Goal: Information Seeking & Learning: Learn about a topic

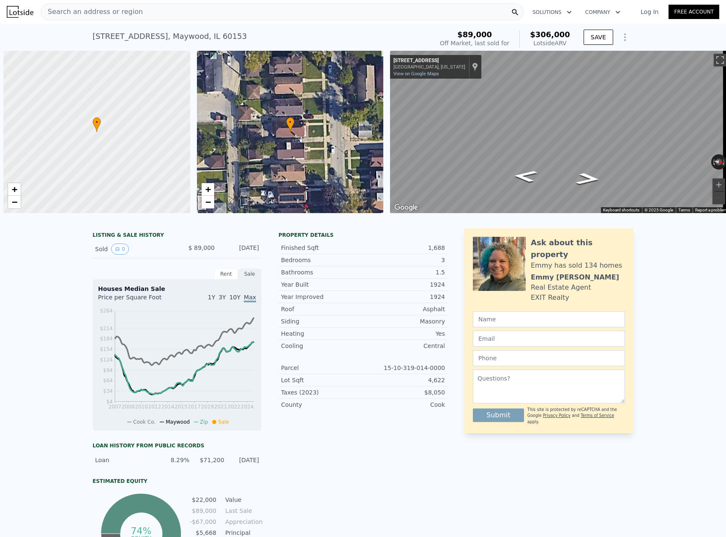
scroll to position [0, 3]
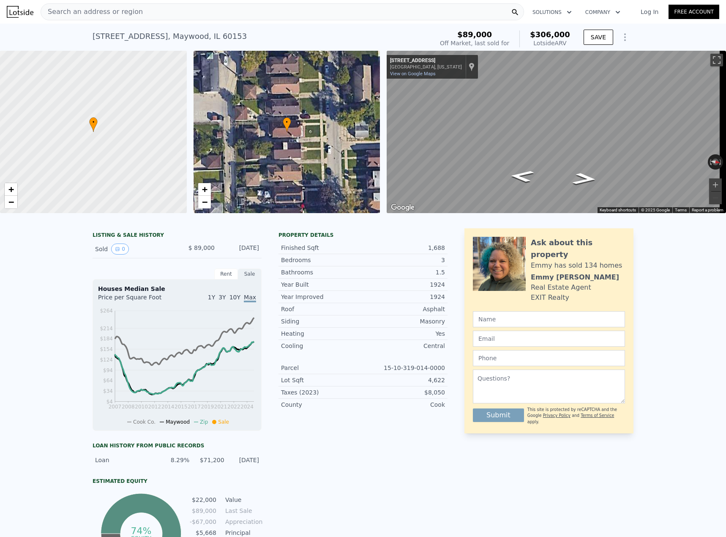
click at [623, 39] on icon "Show Options" at bounding box center [625, 37] width 10 height 10
click at [638, 35] on div "[STREET_ADDRESS] Sold [DATE] for $89k (~ARV $306k ) $89,000 Off Market, last so…" at bounding box center [363, 37] width 726 height 27
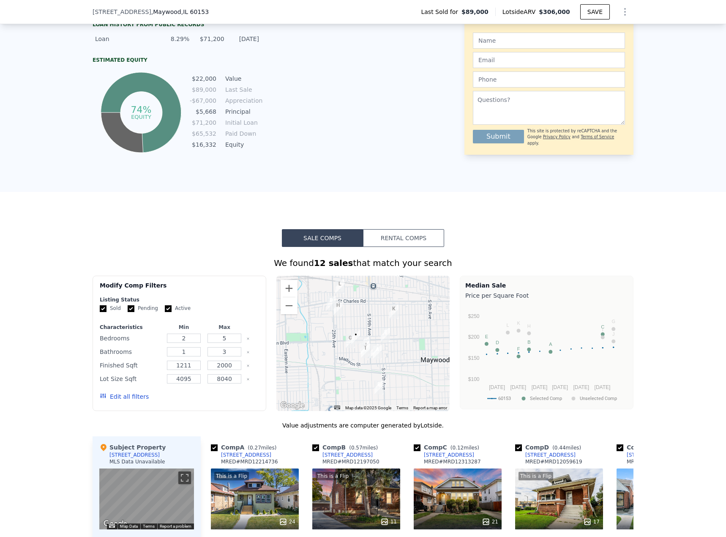
scroll to position [419, 0]
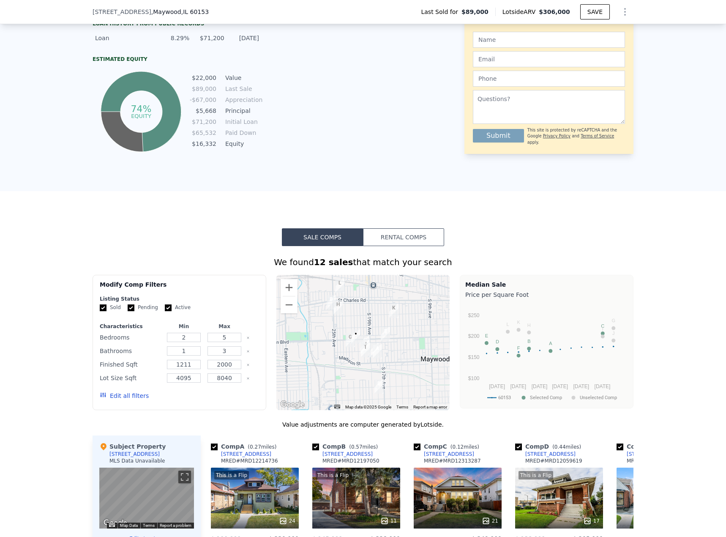
click at [128, 311] on input "Pending" at bounding box center [131, 307] width 7 height 7
checkbox input "false"
click at [165, 311] on input "Active" at bounding box center [168, 307] width 7 height 7
checkbox input "false"
click at [224, 399] on button "Update Search" at bounding box center [227, 396] width 64 height 12
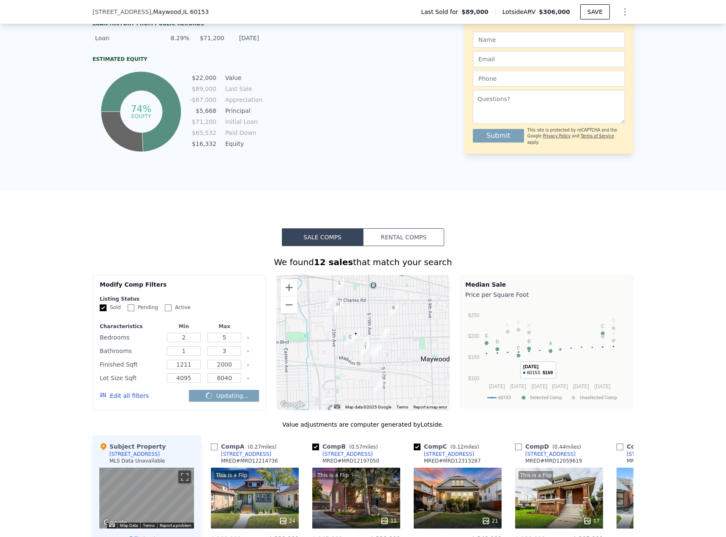
checkbox input "false"
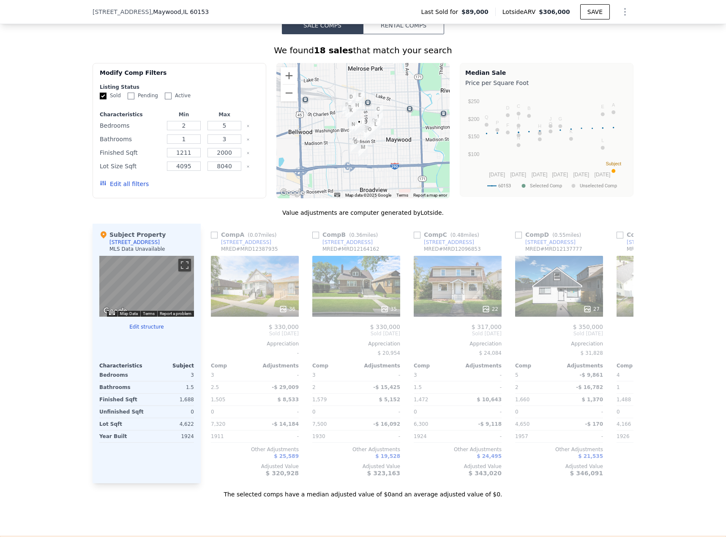
scroll to position [630, 0]
click at [619, 340] on icon at bounding box center [623, 333] width 17 height 17
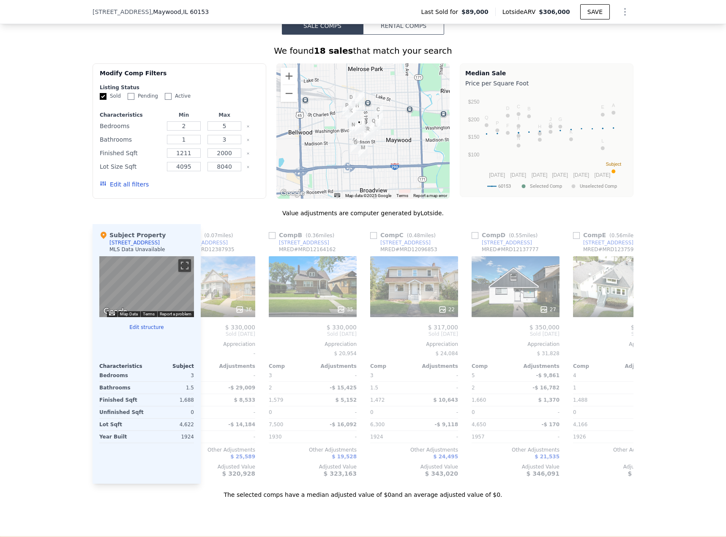
scroll to position [0, 203]
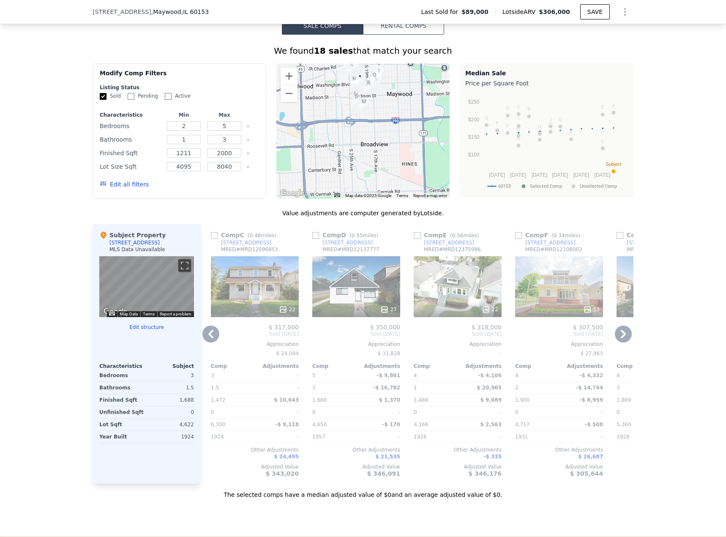
drag, startPoint x: 386, startPoint y: 183, endPoint x: 387, endPoint y: 134, distance: 49.0
click at [387, 134] on div at bounding box center [363, 130] width 174 height 135
click at [117, 188] on button "Edit all filters" at bounding box center [124, 184] width 49 height 8
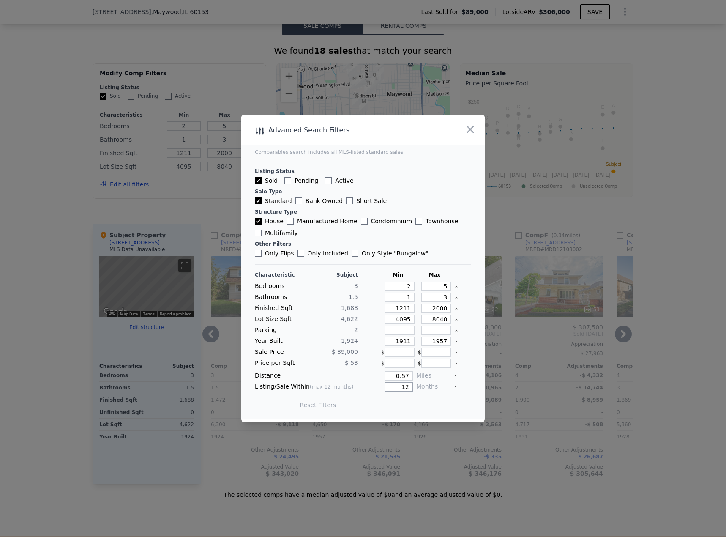
click at [399, 388] on input "12" at bounding box center [399, 386] width 28 height 9
type input "6"
click at [399, 406] on button "Update Search" at bounding box center [410, 405] width 64 height 12
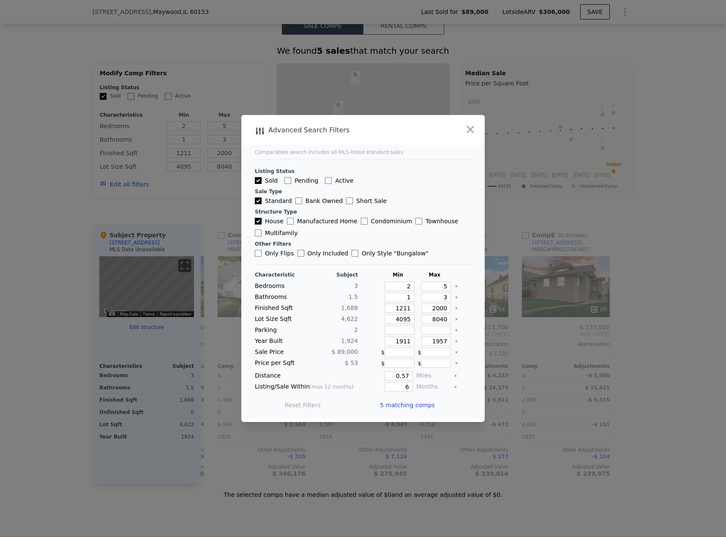
scroll to position [0, 95]
drag, startPoint x: 404, startPoint y: 376, endPoint x: 392, endPoint y: 374, distance: 11.5
click at [392, 374] on input "0.57" at bounding box center [399, 375] width 28 height 9
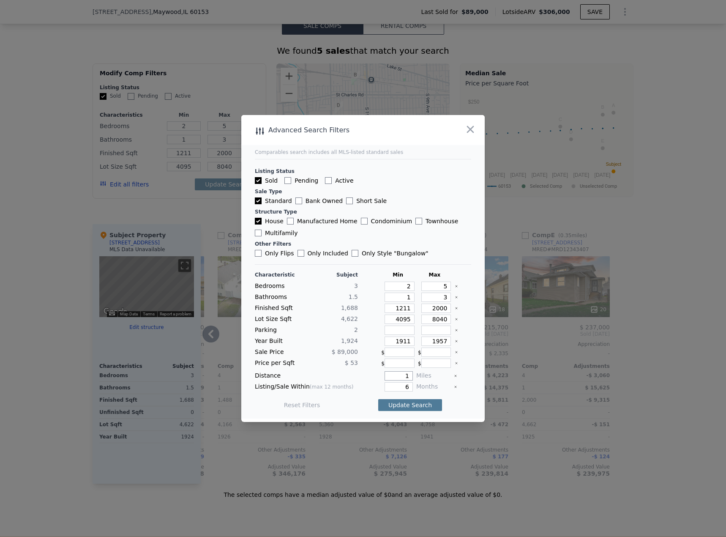
type input "1"
click at [406, 404] on button "Update Search" at bounding box center [410, 405] width 64 height 12
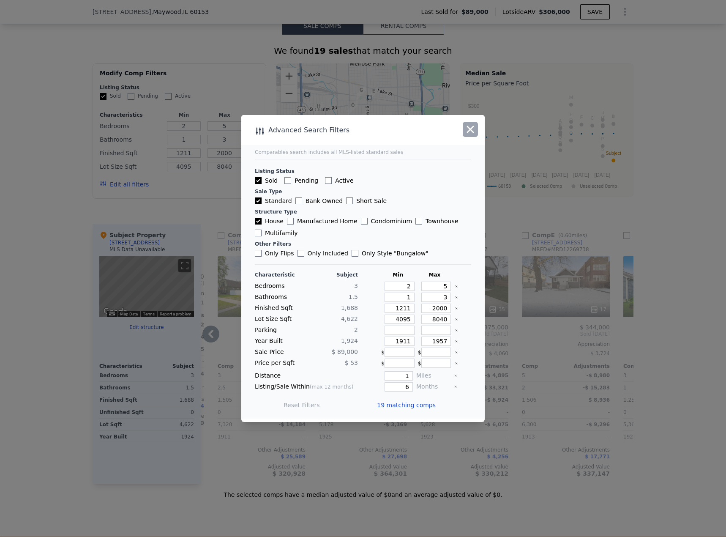
click at [468, 129] on icon "button" at bounding box center [470, 129] width 12 height 12
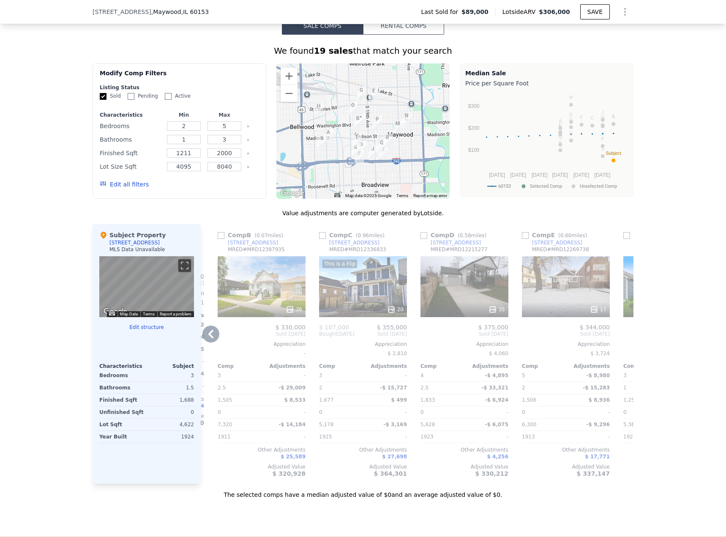
click at [209, 342] on icon at bounding box center [210, 333] width 17 height 17
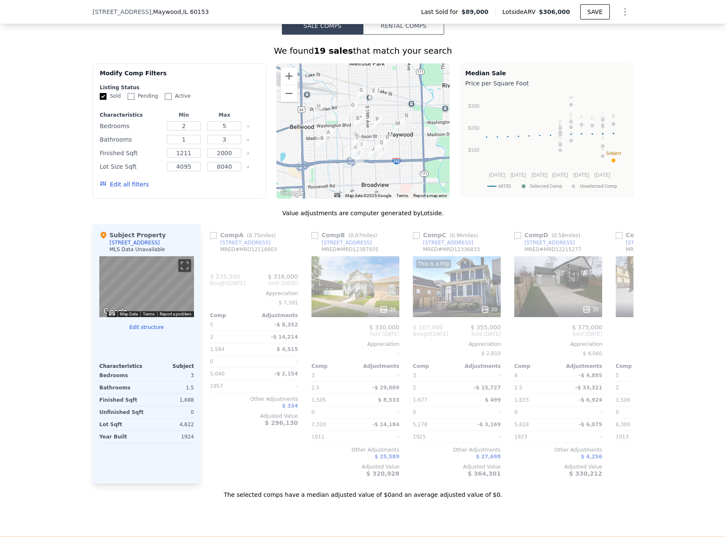
scroll to position [0, 0]
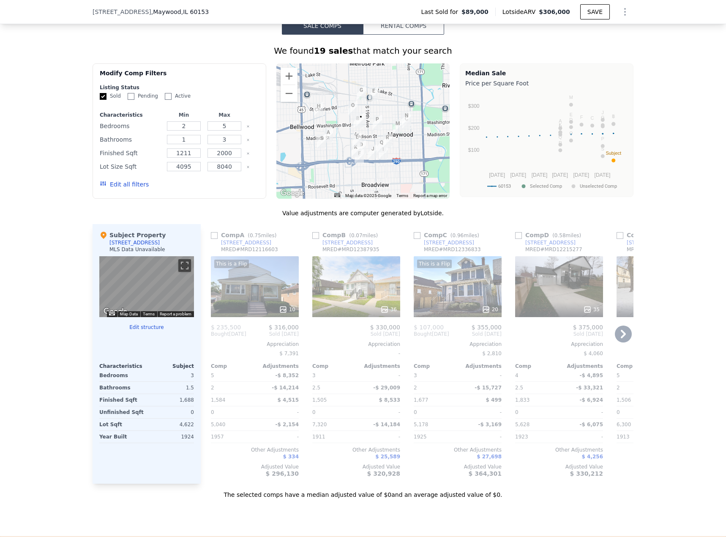
click at [622, 341] on icon at bounding box center [623, 333] width 17 height 17
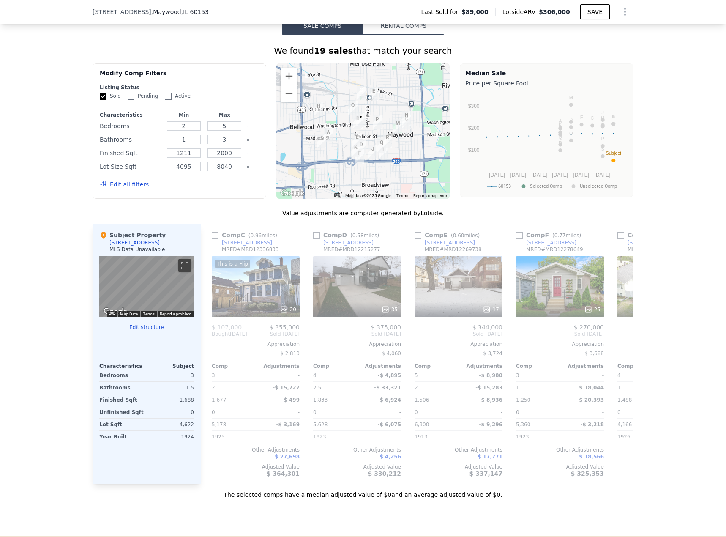
scroll to position [0, 203]
click at [620, 341] on icon at bounding box center [623, 333] width 17 height 17
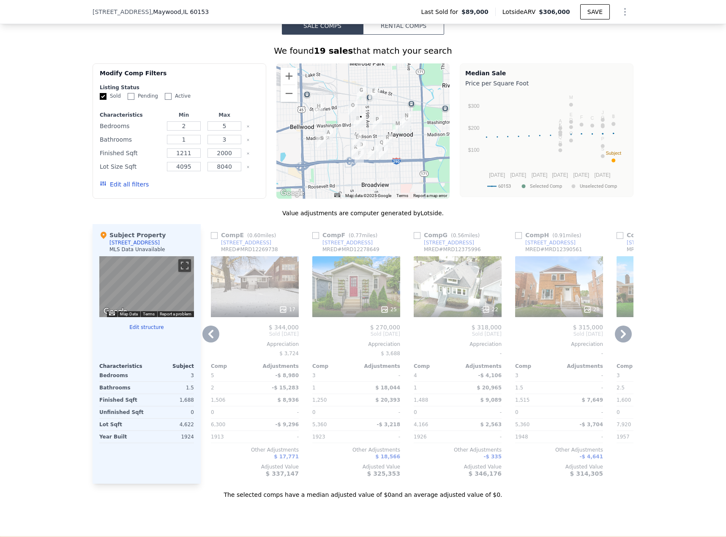
scroll to position [551, 0]
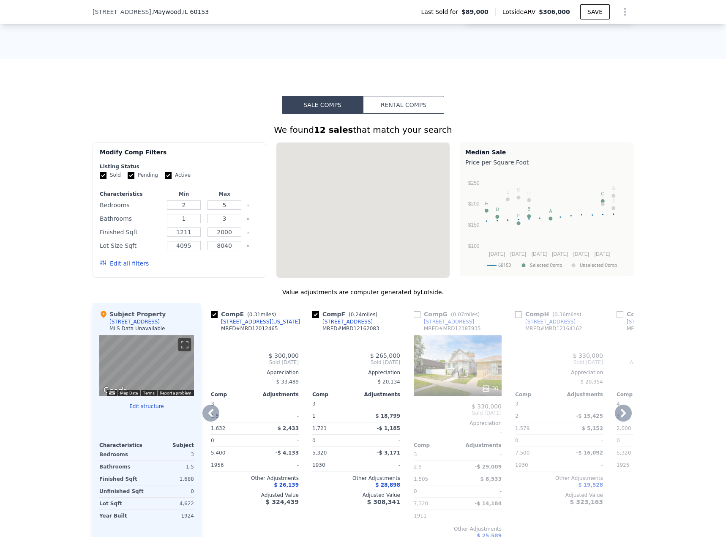
checkbox input "true"
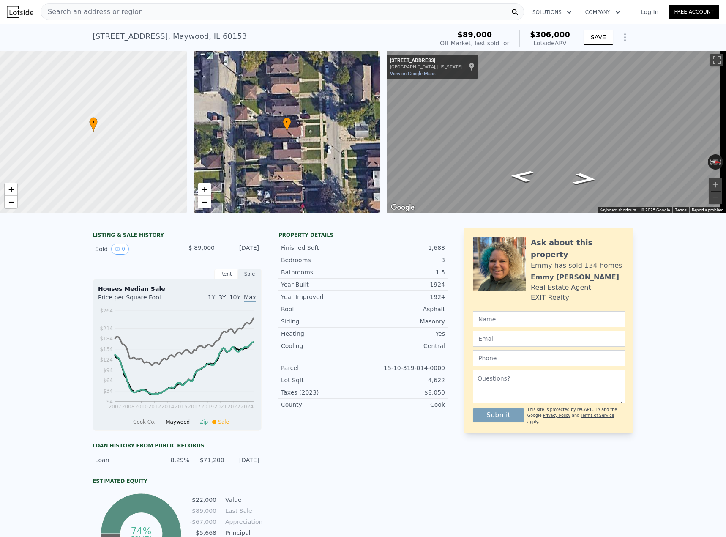
click at [147, 10] on div "Search an address or region" at bounding box center [283, 11] width 484 height 17
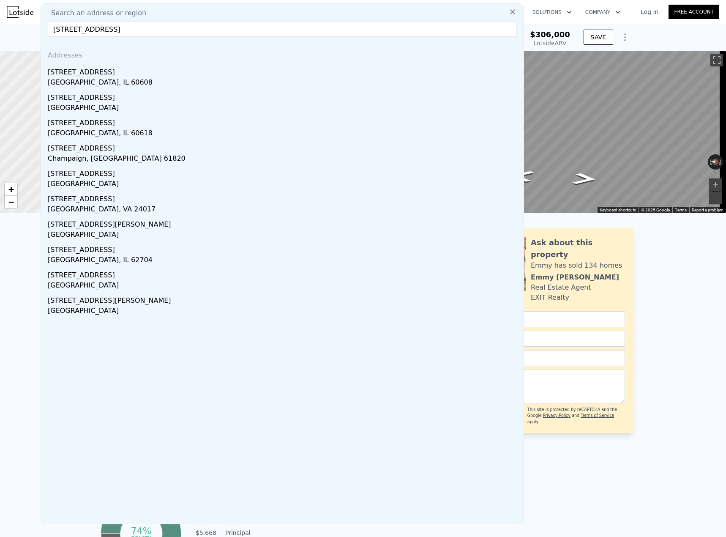
click at [172, 30] on input "[STREET_ADDRESS]" at bounding box center [282, 29] width 469 height 15
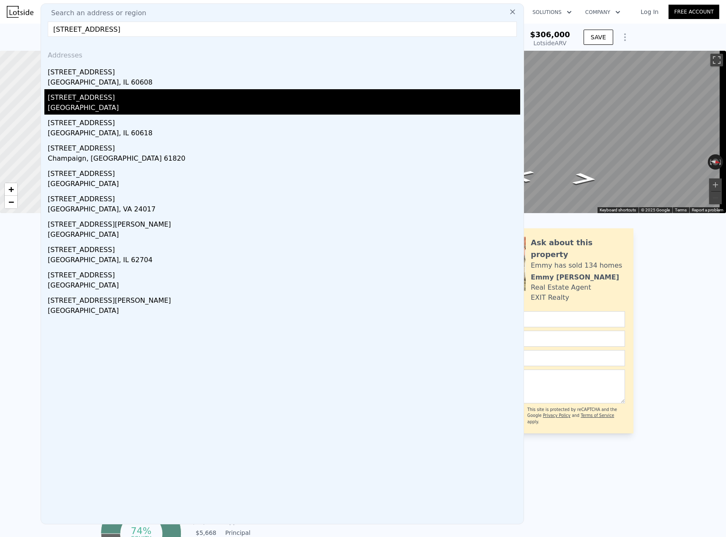
type input "[STREET_ADDRESS]"
click at [96, 106] on div "[GEOGRAPHIC_DATA]" at bounding box center [284, 109] width 473 height 12
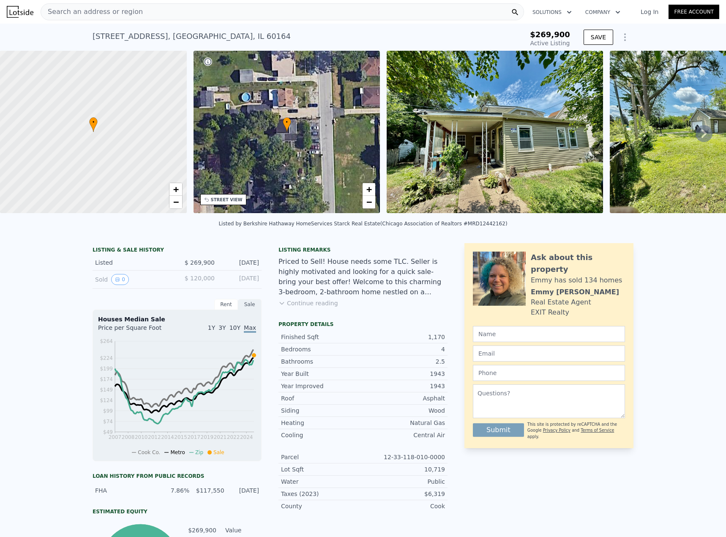
click at [311, 307] on button "Continue reading" at bounding box center [309, 303] width 60 height 8
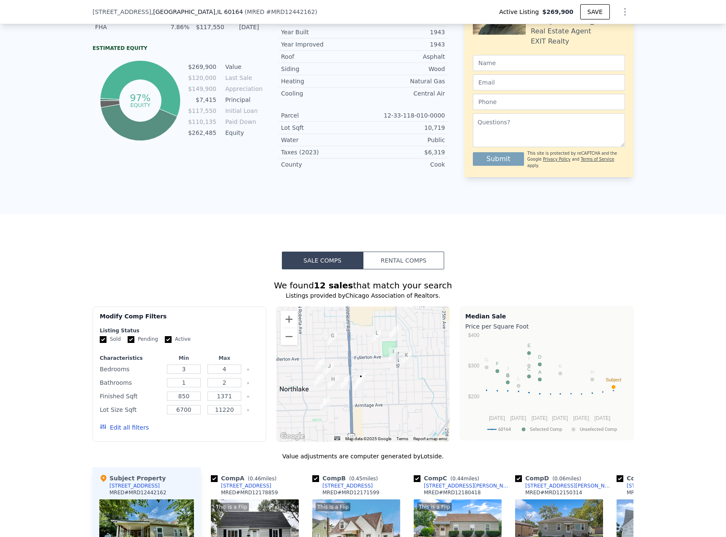
scroll to position [461, 0]
click at [165, 336] on input "Active" at bounding box center [168, 339] width 7 height 7
checkbox input "false"
click at [128, 336] on input "Pending" at bounding box center [131, 339] width 7 height 7
checkbox input "false"
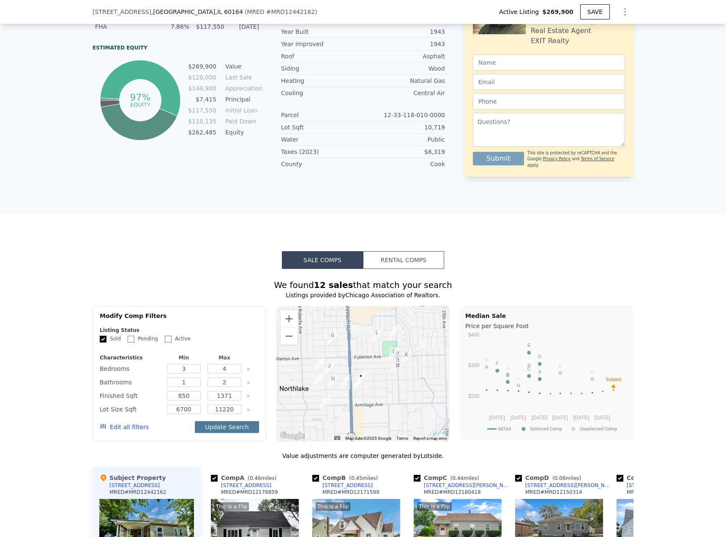
click at [216, 421] on button "Update Search" at bounding box center [227, 427] width 64 height 12
checkbox input "false"
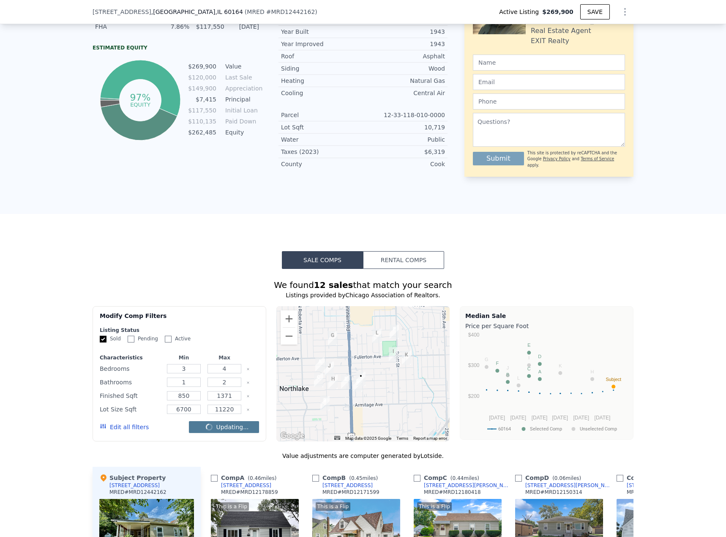
checkbox input "false"
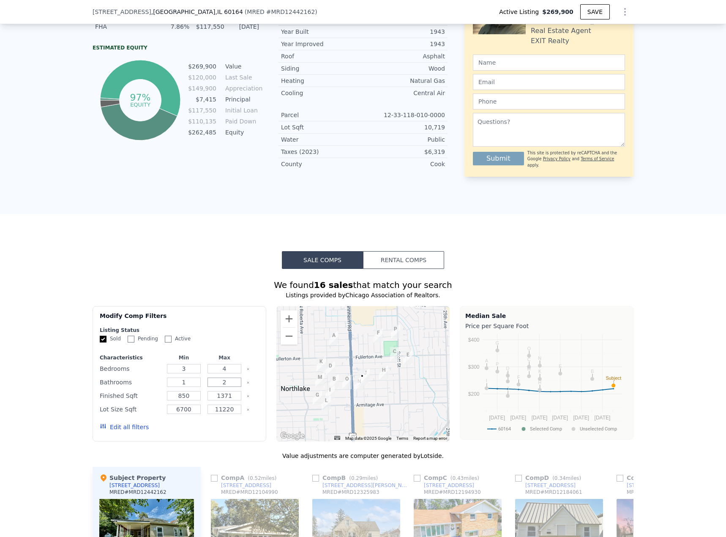
click at [218, 377] on input "2" at bounding box center [224, 381] width 33 height 9
type input "3"
click at [224, 421] on button "Update Search" at bounding box center [227, 427] width 64 height 12
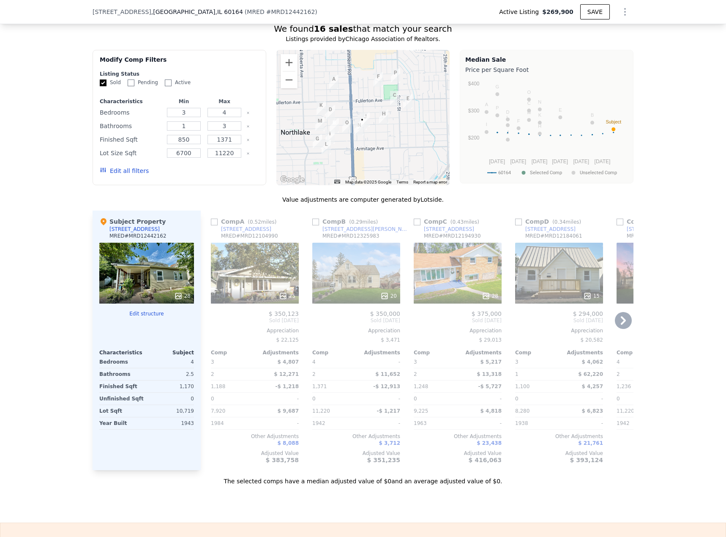
scroll to position [715, 0]
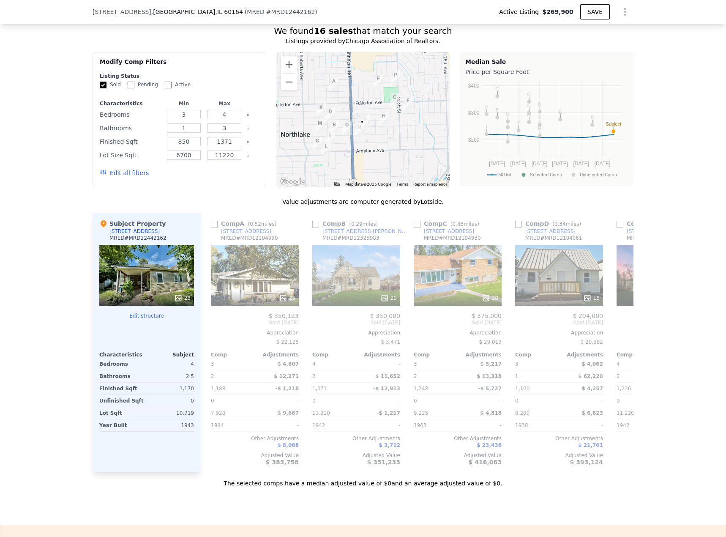
click at [133, 169] on button "Edit all filters" at bounding box center [124, 173] width 49 height 8
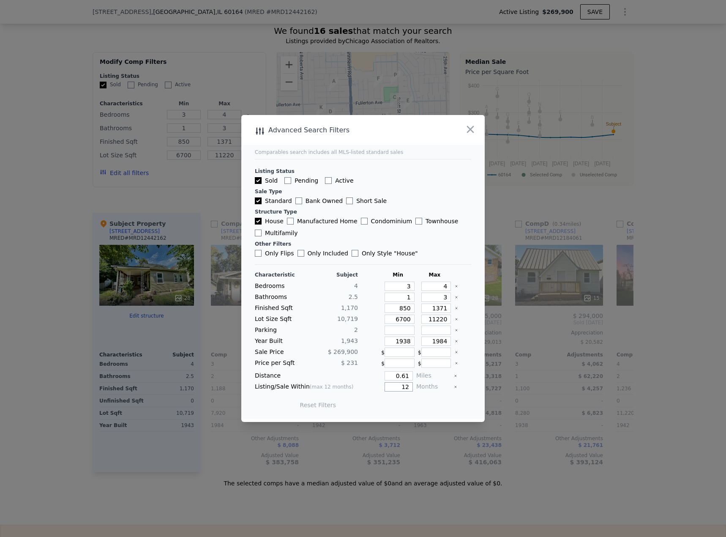
drag, startPoint x: 395, startPoint y: 385, endPoint x: 410, endPoint y: 386, distance: 15.3
click at [410, 386] on div "Listing/Sale Within (max 12 months) 12 Months" at bounding box center [363, 386] width 216 height 9
type input "6"
click at [409, 405] on button "Update Search" at bounding box center [410, 405] width 64 height 12
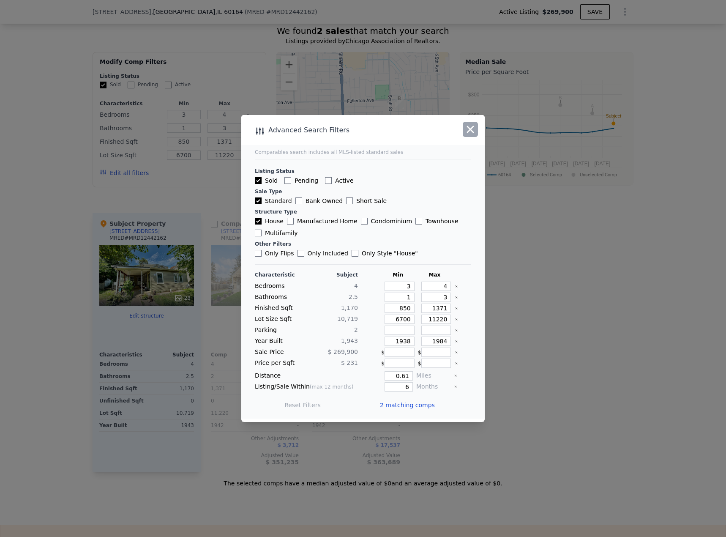
click at [468, 129] on icon "button" at bounding box center [470, 129] width 12 height 12
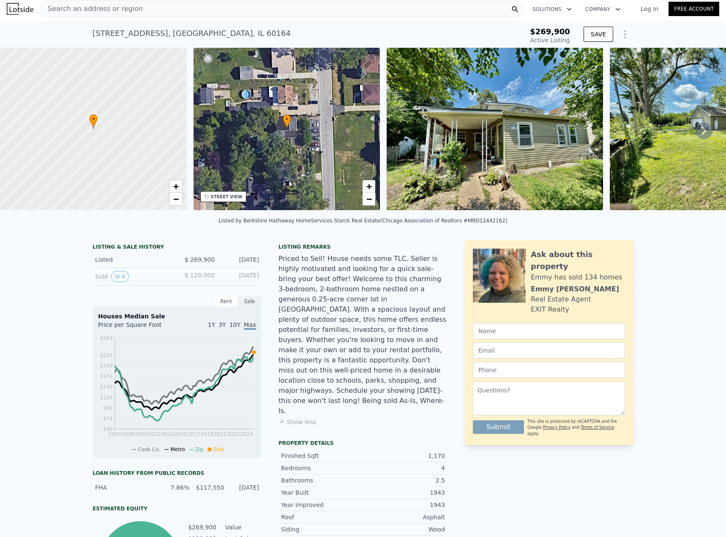
scroll to position [0, 0]
